Goal: Navigation & Orientation: Find specific page/section

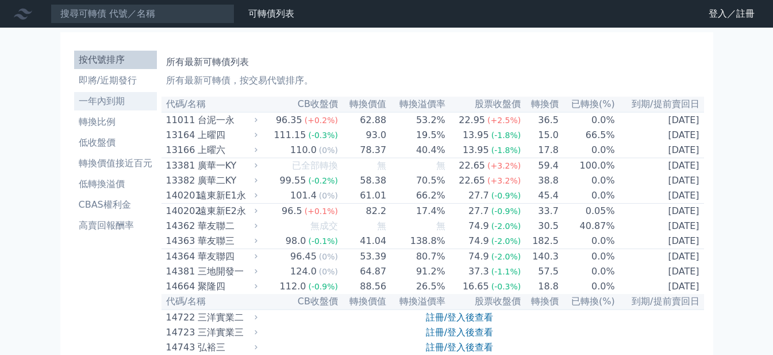
click at [115, 101] on li "一年內到期" at bounding box center [115, 101] width 83 height 14
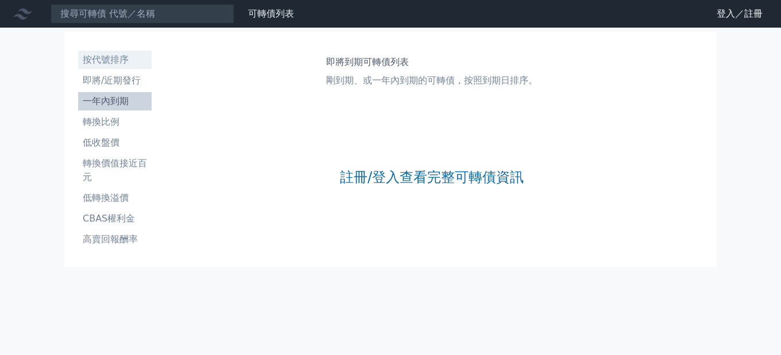
click at [117, 59] on li "按代號排序" at bounding box center [115, 60] width 74 height 14
